Goal: Information Seeking & Learning: Find specific fact

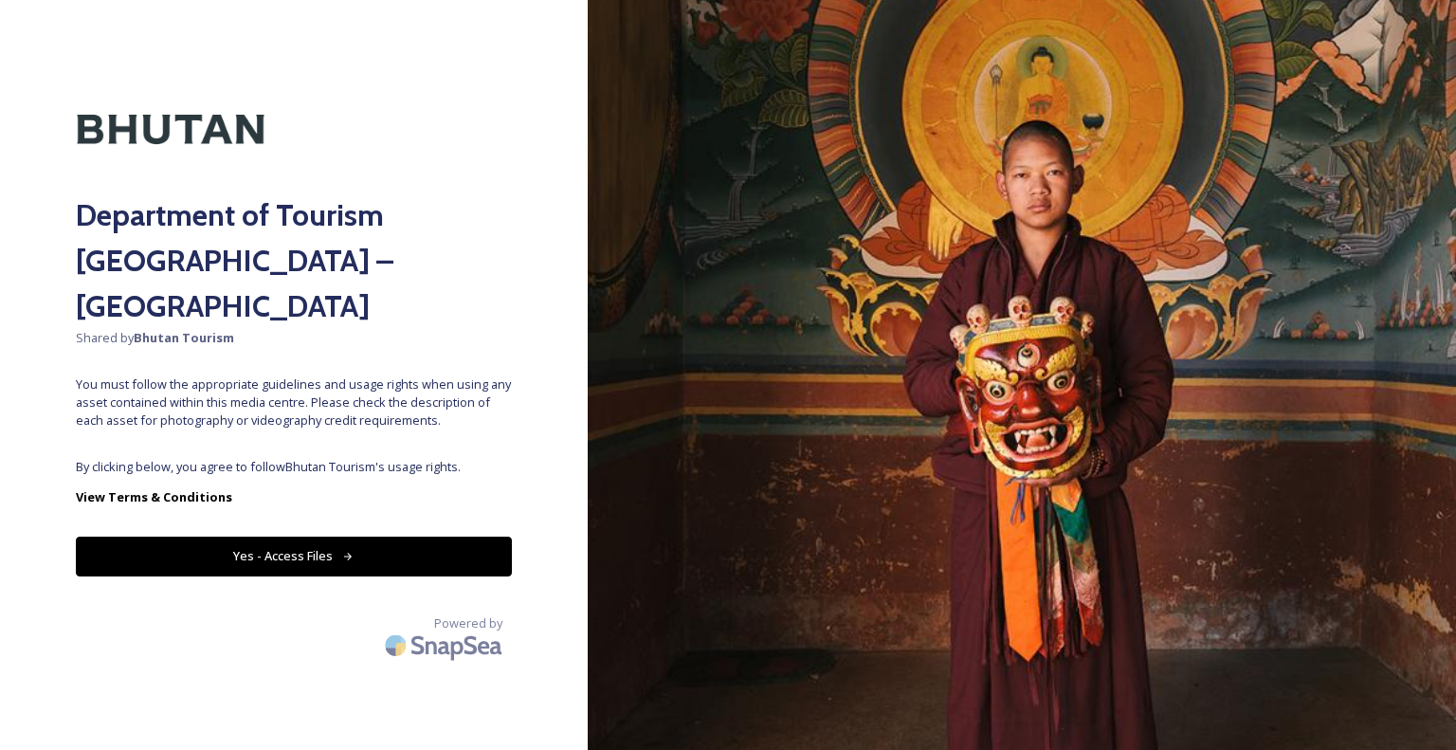
click at [331, 536] on button "Yes - Access Files" at bounding box center [294, 555] width 436 height 39
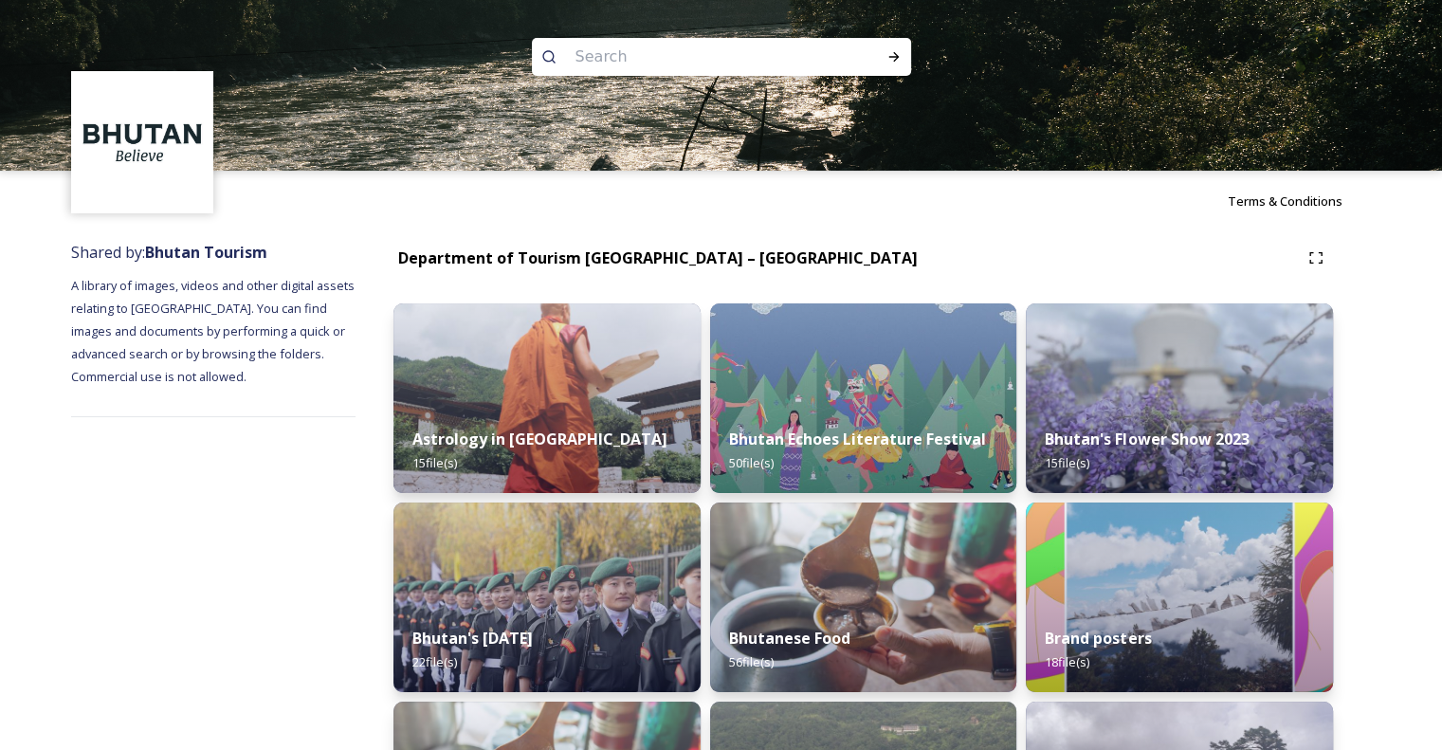
click at [643, 60] on input at bounding box center [696, 57] width 260 height 42
paste input "Bhutan Post Main Office"
type input "Bhutan Post Main Office"
click at [895, 55] on icon at bounding box center [893, 56] width 15 height 15
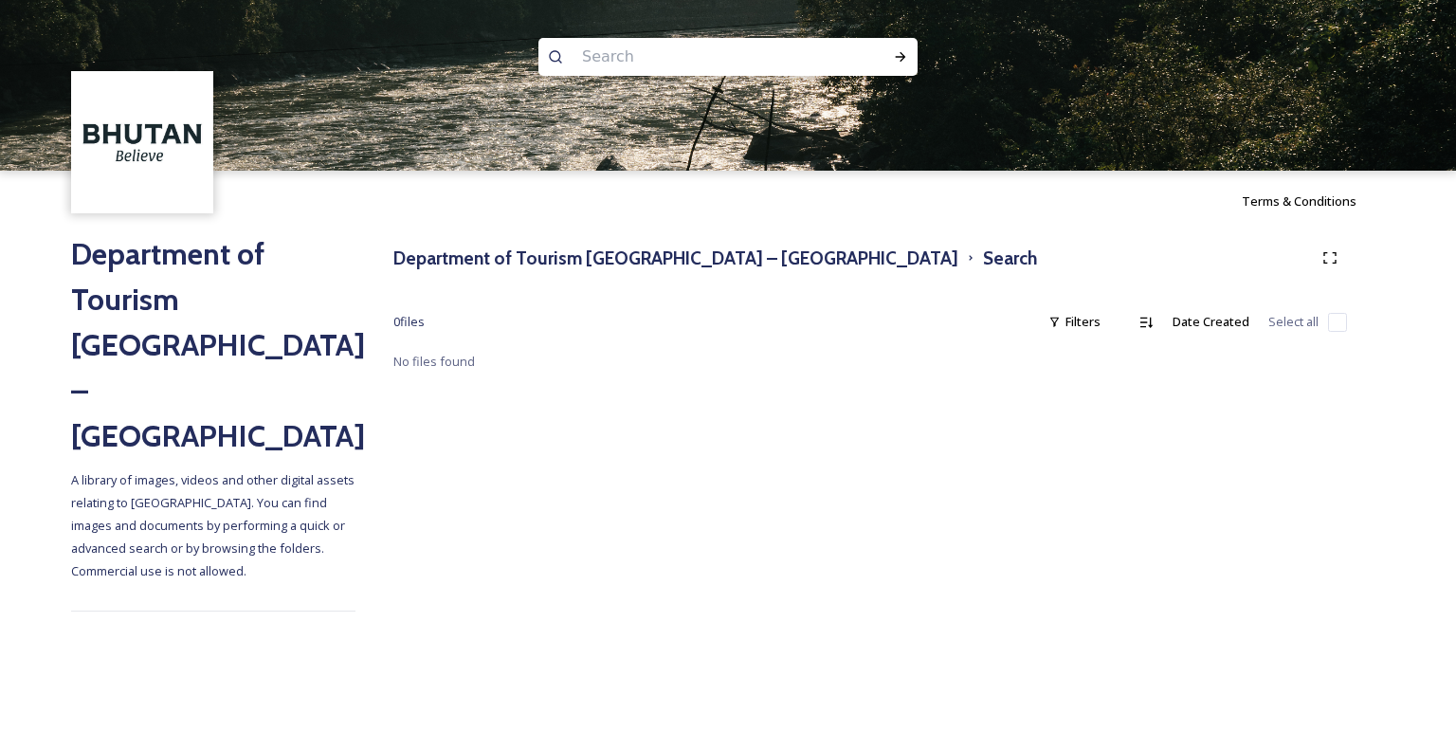
click at [595, 52] on input at bounding box center [702, 57] width 260 height 42
paste input "Thimphu"
type input "Thimphu"
click at [904, 52] on icon at bounding box center [900, 56] width 15 height 15
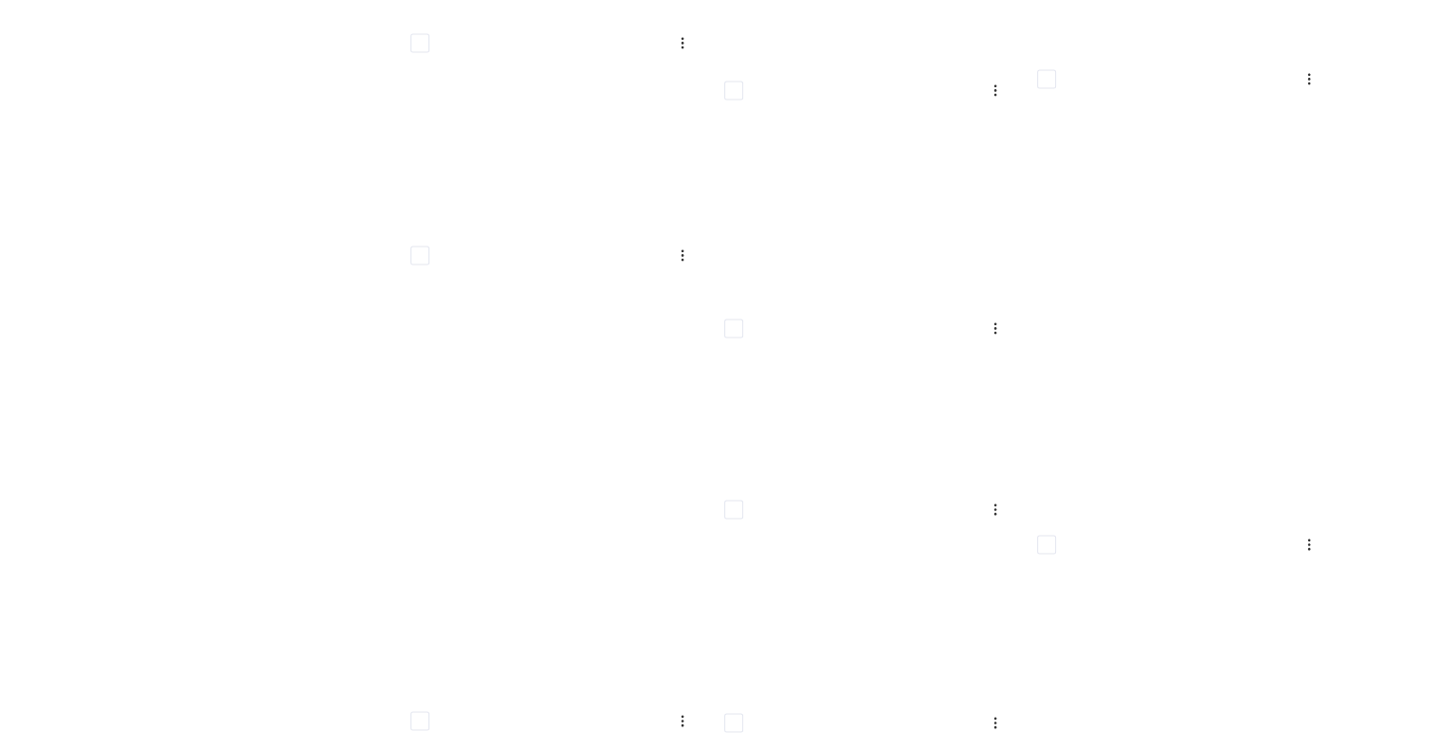
scroll to position [31845, 0]
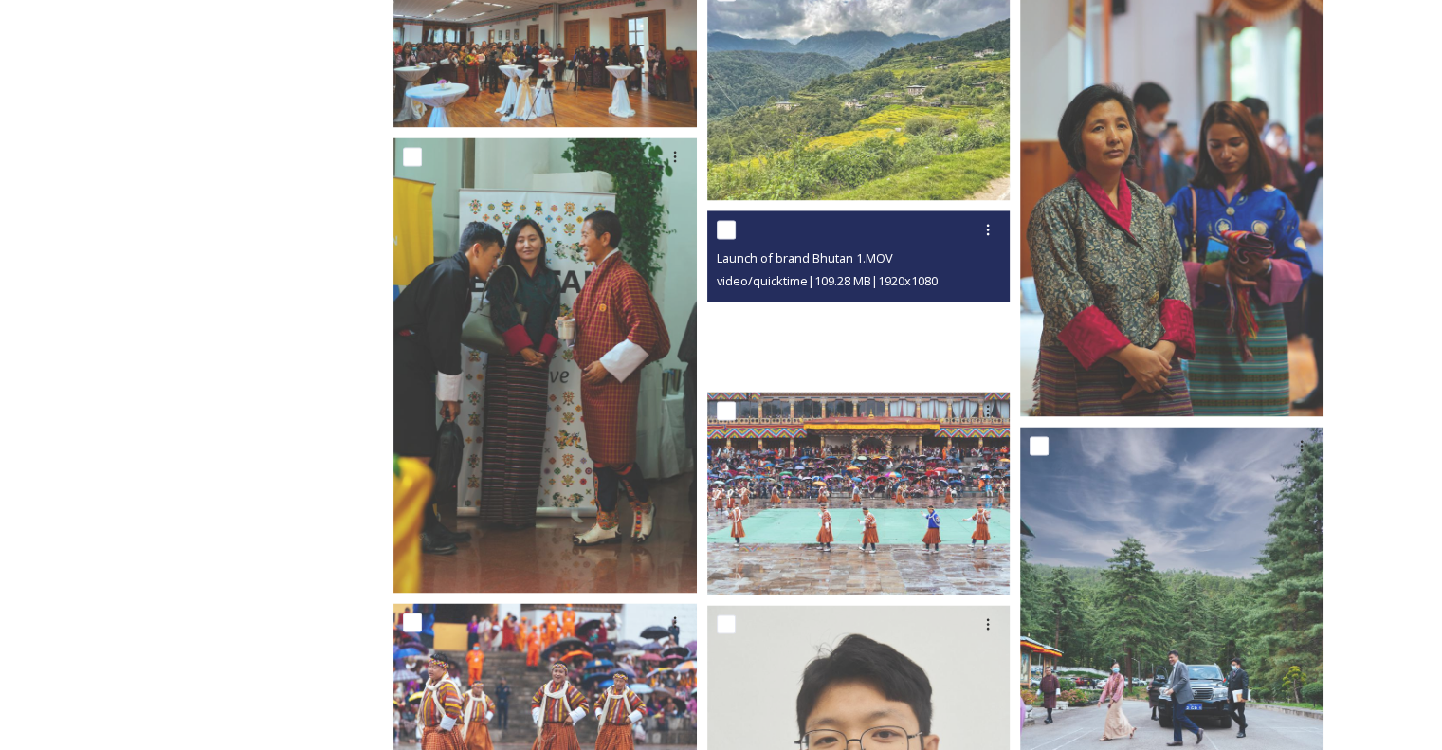
drag, startPoint x: 857, startPoint y: 321, endPoint x: 785, endPoint y: 324, distance: 72.1
click at [785, 324] on video "Launch of brand Bhutan 1.MOV" at bounding box center [858, 295] width 303 height 171
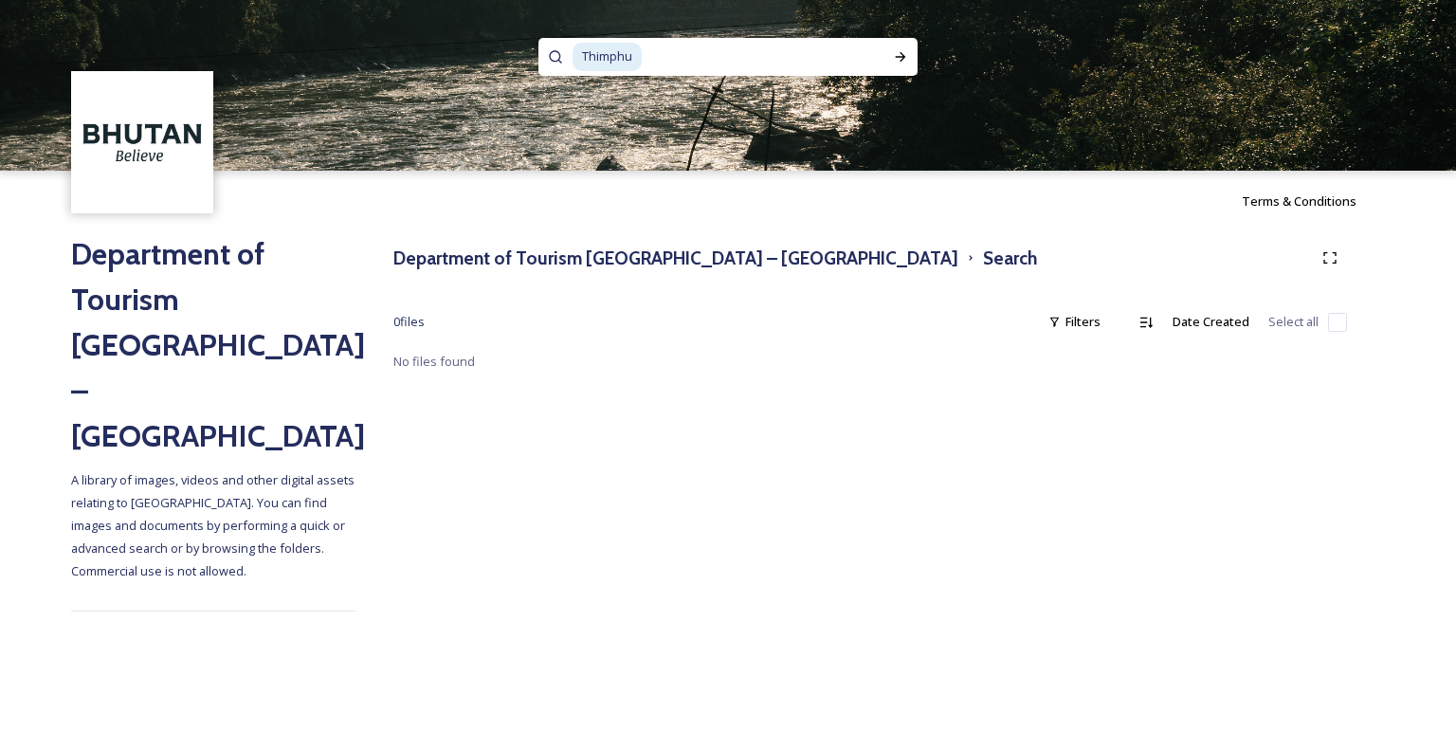
click at [148, 167] on img at bounding box center [142, 142] width 137 height 137
click at [143, 136] on img at bounding box center [142, 142] width 137 height 137
click at [676, 58] on input at bounding box center [756, 57] width 225 height 42
type input "T"
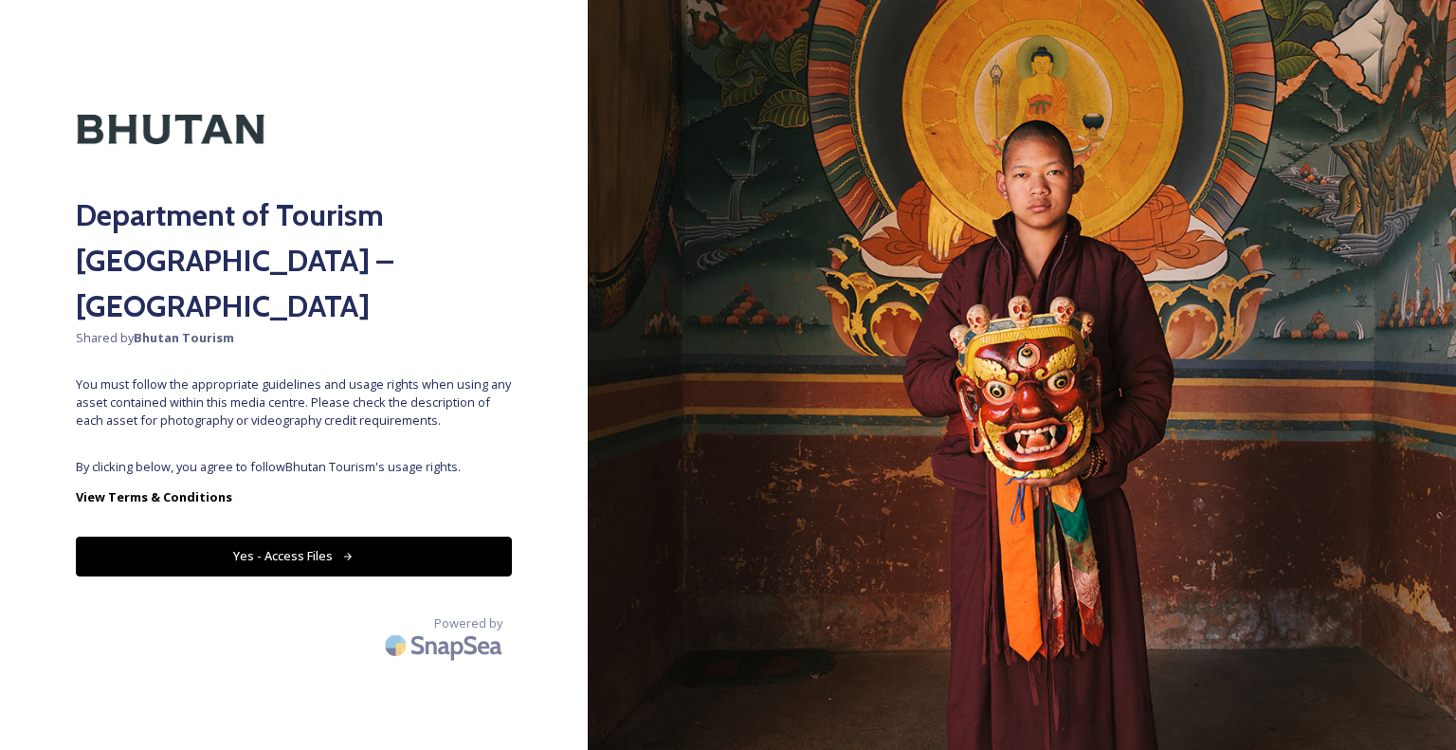
click at [353, 536] on button "Yes - Access Files" at bounding box center [294, 555] width 436 height 39
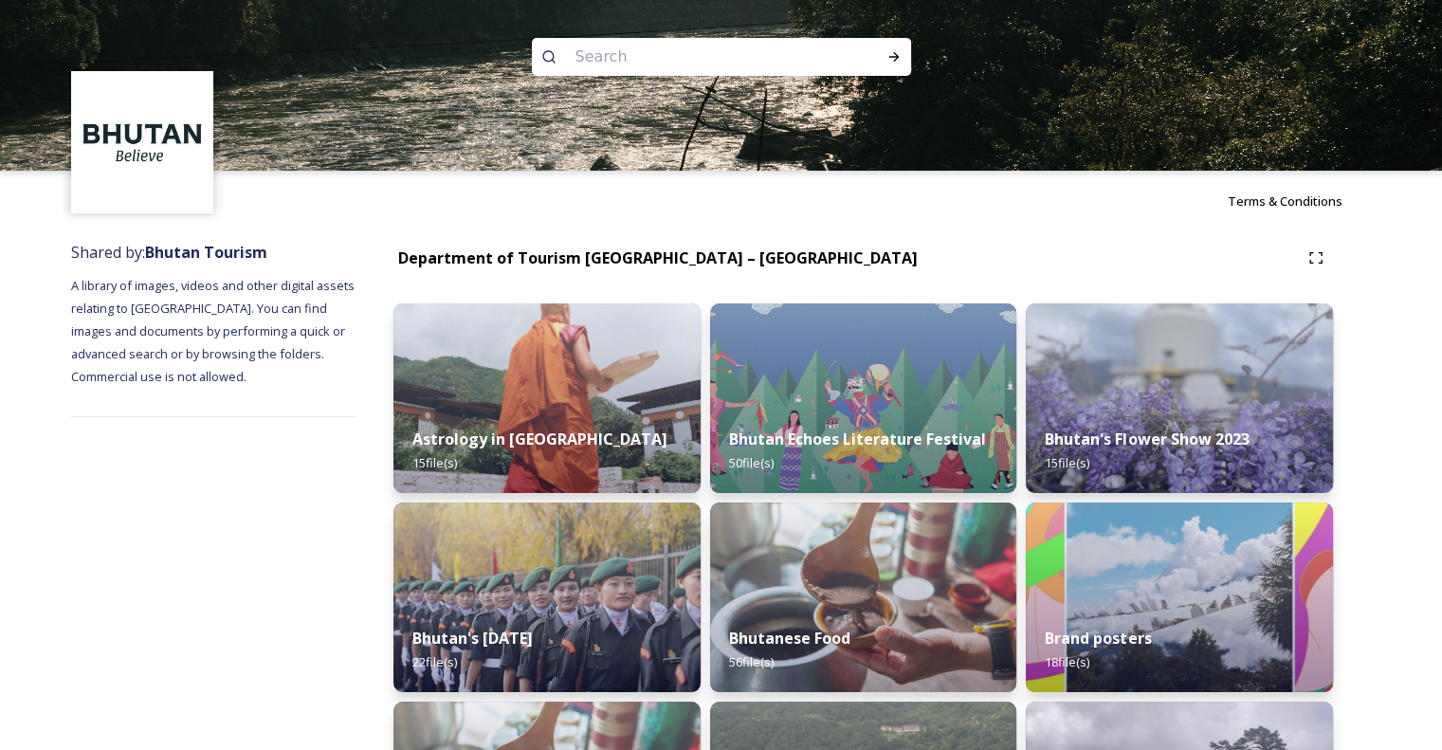
click at [610, 53] on input at bounding box center [696, 57] width 260 height 42
click at [610, 60] on input at bounding box center [696, 57] width 260 height 42
paste input "Post Main Office"
click at [648, 61] on input "Post Main Office" at bounding box center [696, 57] width 260 height 42
type input "Post Office"
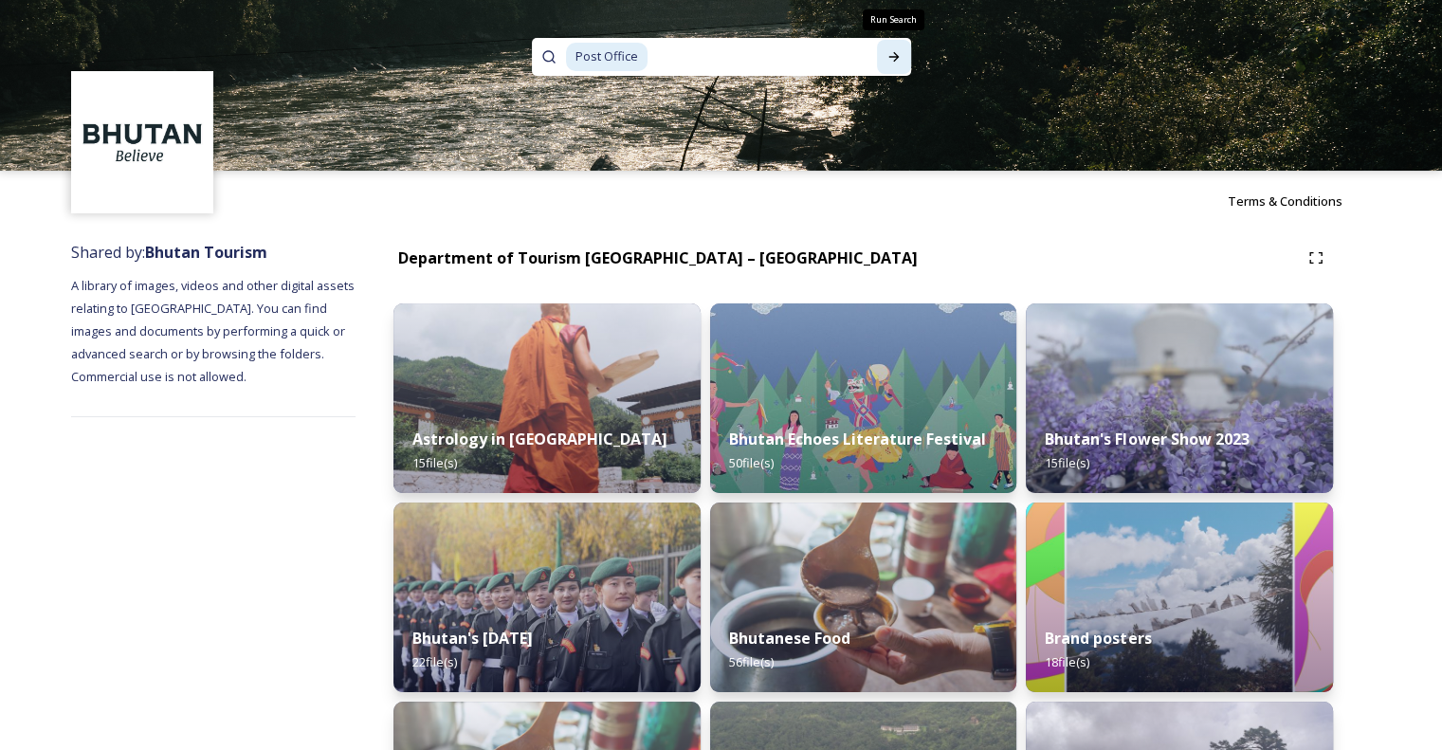
click at [902, 56] on div "Run Search" at bounding box center [894, 57] width 34 height 34
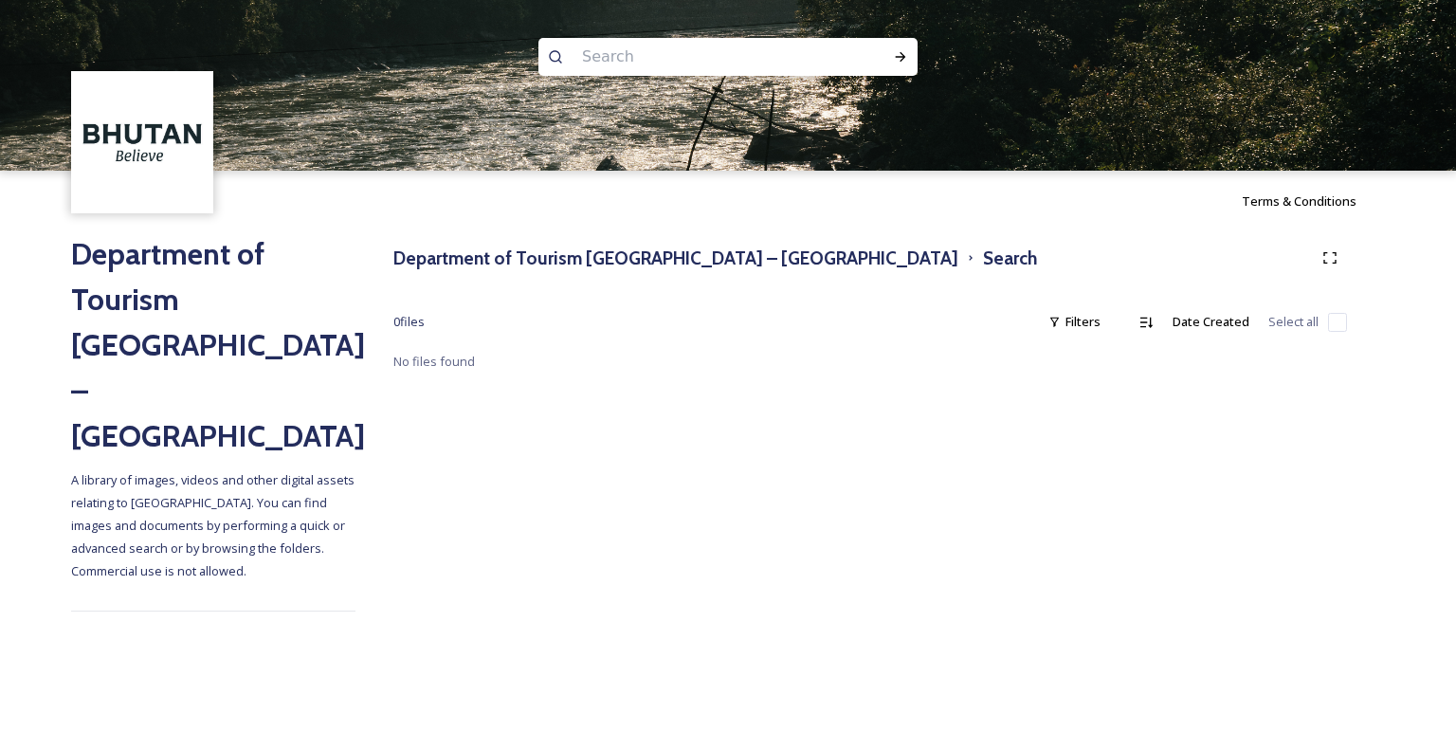
click at [619, 38] on input at bounding box center [702, 57] width 260 height 42
